Goal: Find specific page/section: Find specific page/section

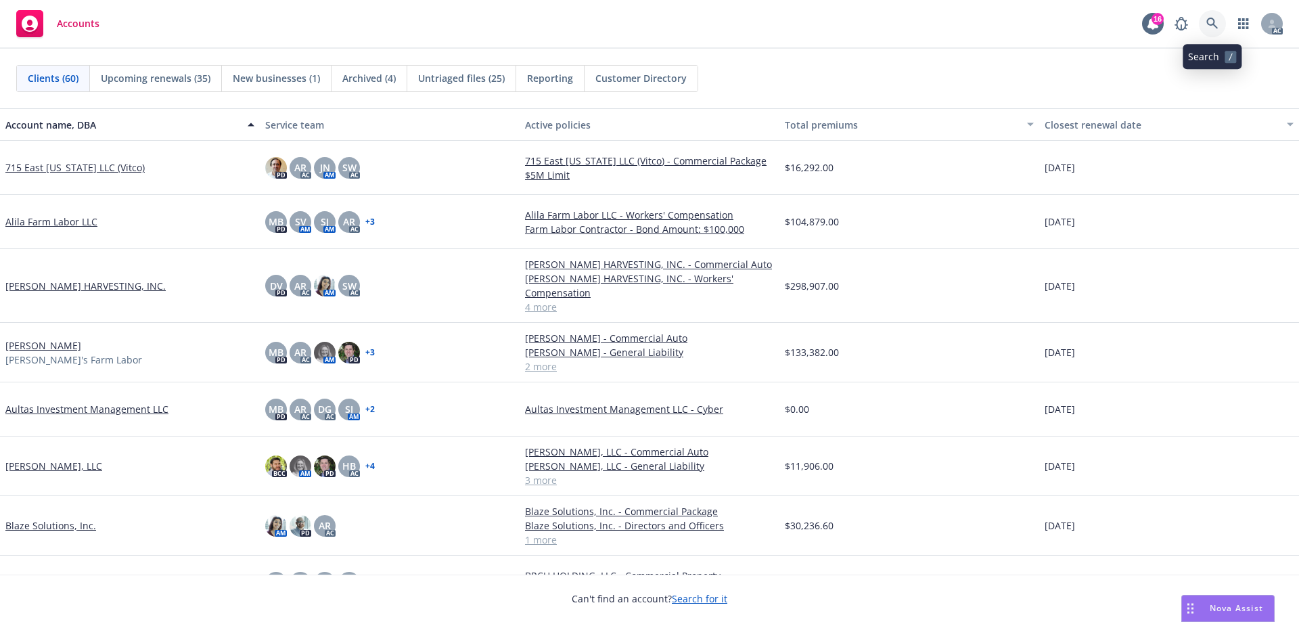
click at [1208, 29] on icon at bounding box center [1212, 24] width 12 height 12
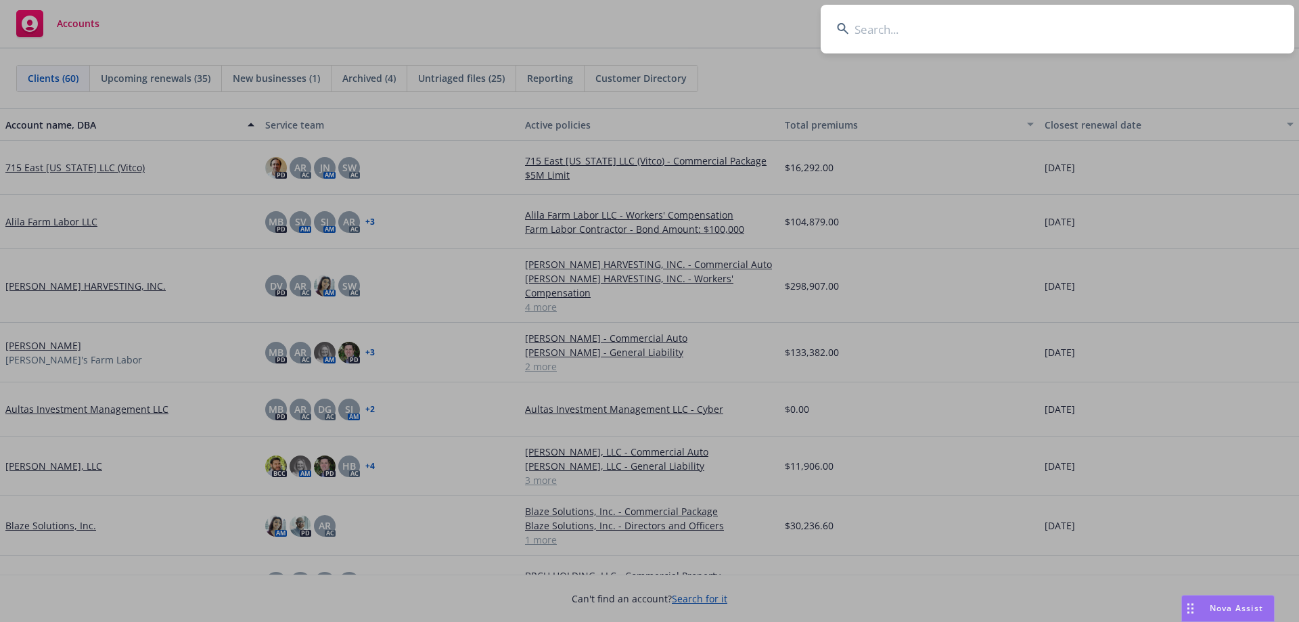
click at [1141, 41] on input at bounding box center [1058, 29] width 474 height 49
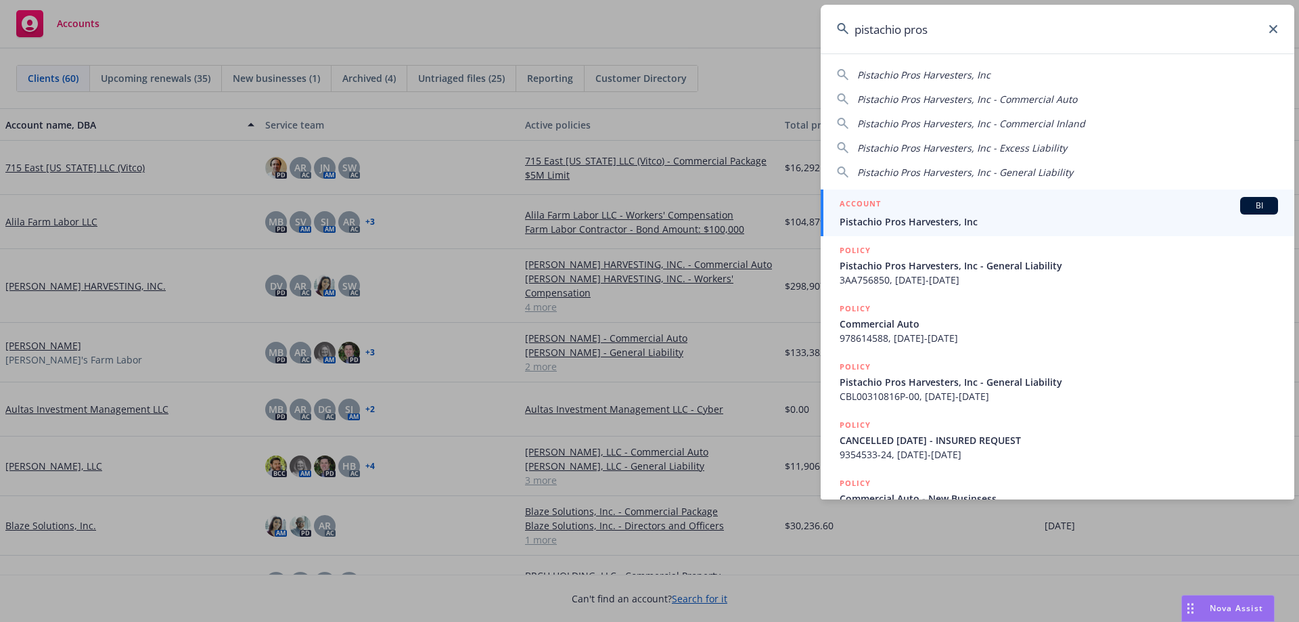
type input "pistachio pros"
click at [927, 210] on div "ACCOUNT BI" at bounding box center [1059, 206] width 438 height 18
